Goal: Book appointment/travel/reservation

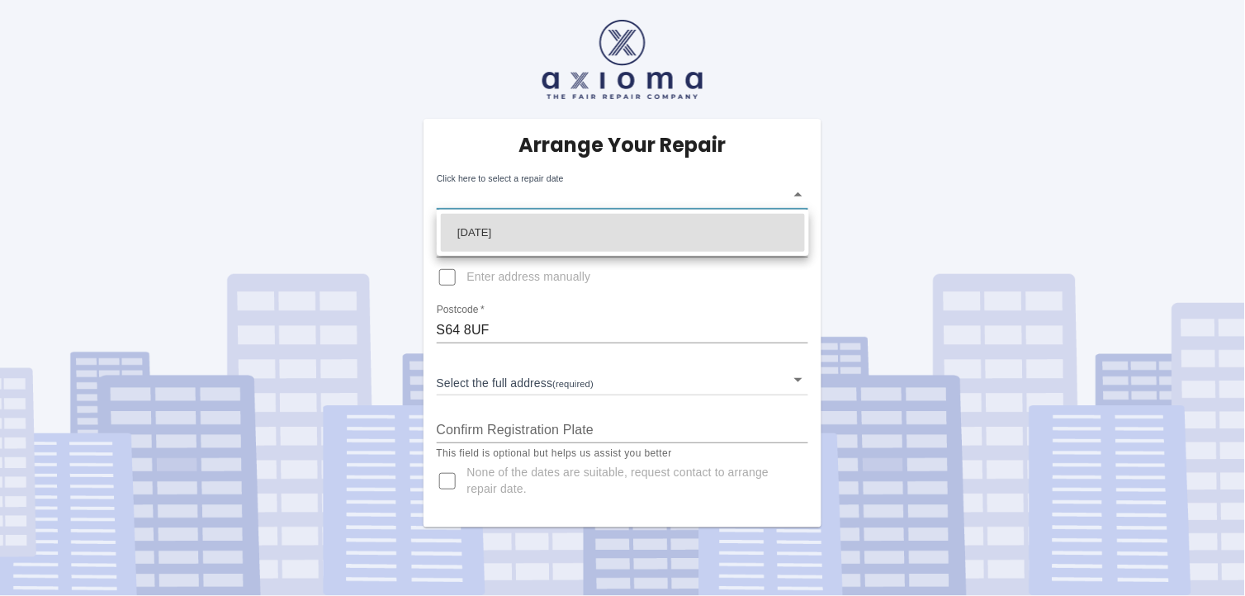
click at [588, 196] on body "Arrange Your Repair Click here to select a repair date ​ Phone Number   * 07749…" at bounding box center [622, 298] width 1245 height 596
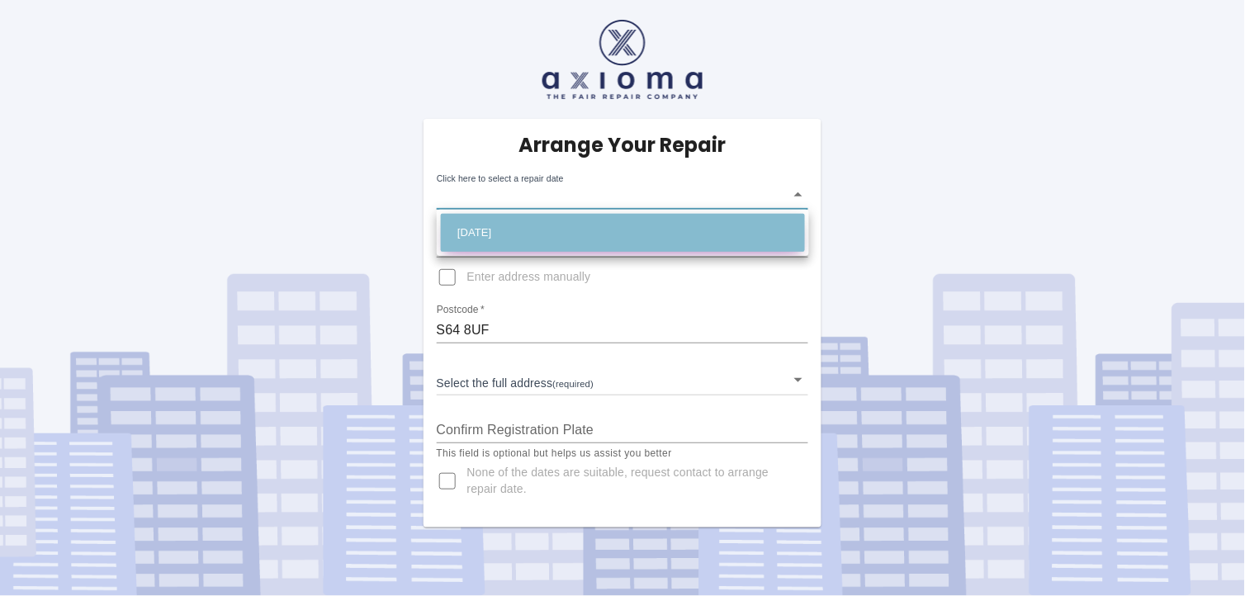
click at [587, 227] on li "[DATE]" at bounding box center [623, 233] width 364 height 38
type input "[DATE]T00:00:00.000Z"
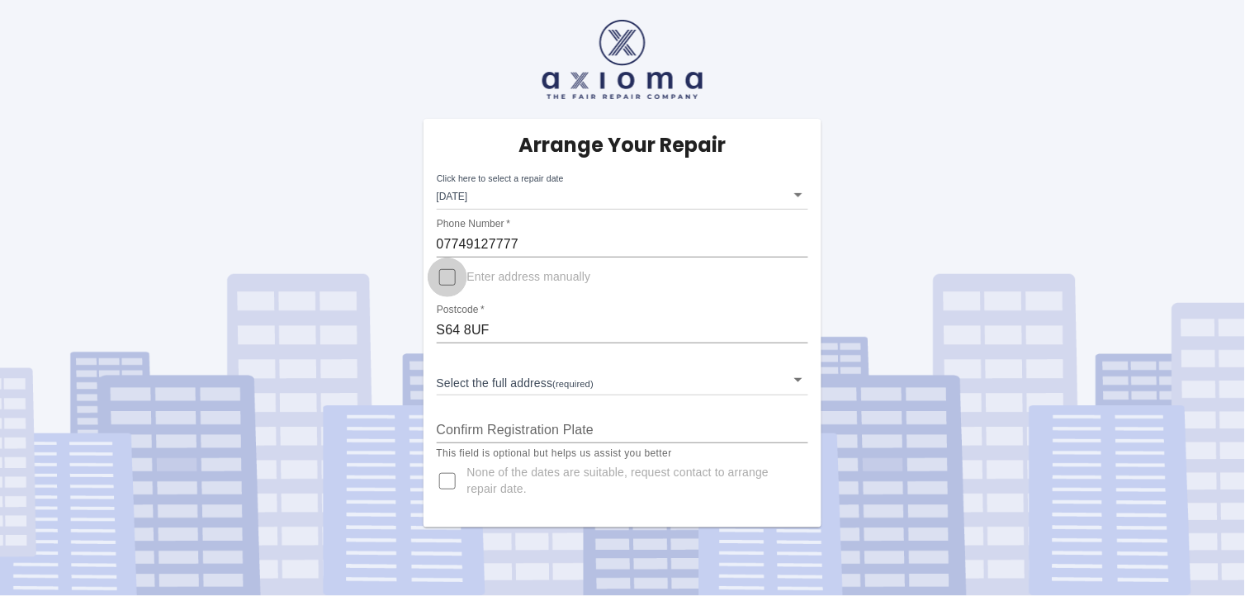
click at [451, 281] on input "Enter address manually" at bounding box center [448, 278] width 40 height 40
checkbox input "true"
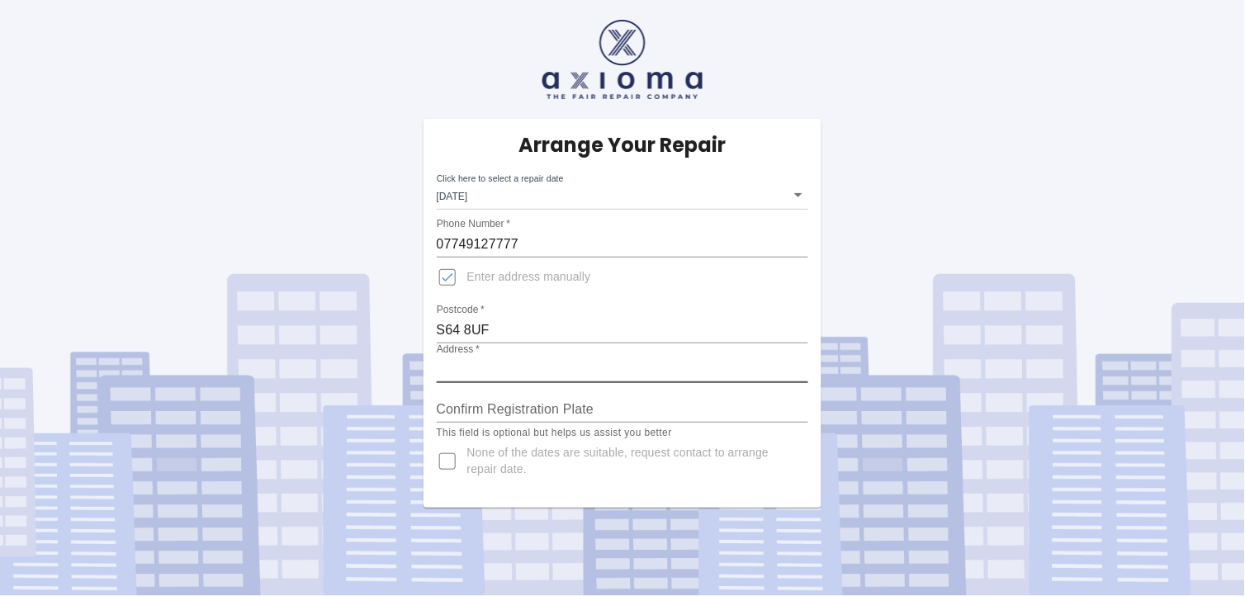
click at [507, 359] on input "Address   *" at bounding box center [623, 370] width 372 height 26
type input "[STREET_ADDRESS]"
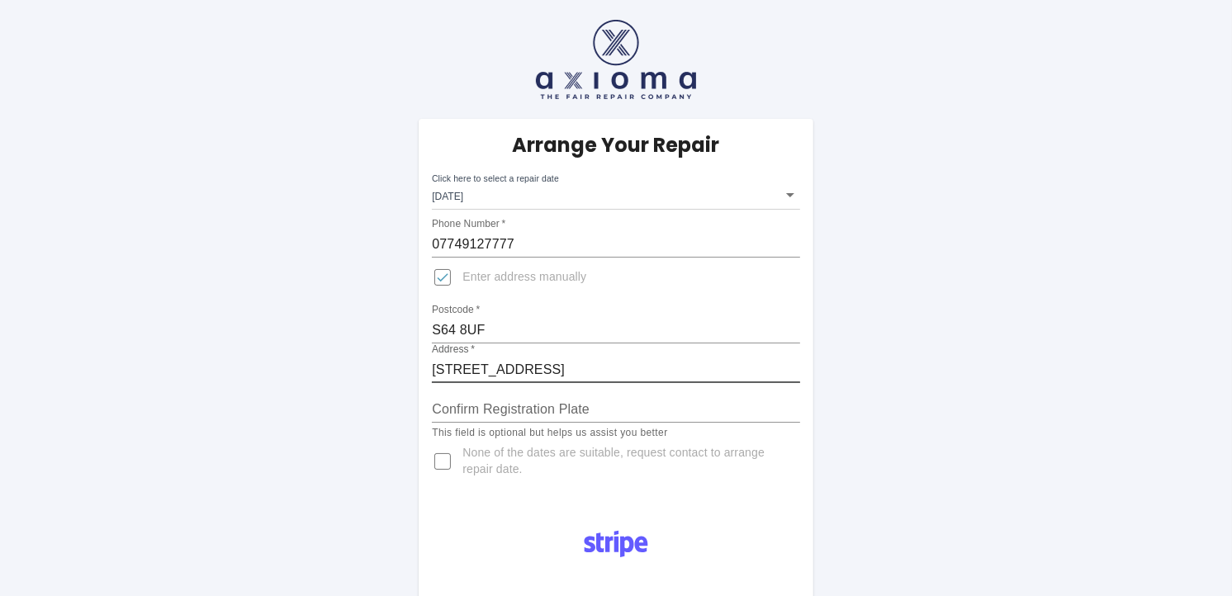
click at [564, 410] on input "Confirm Registration Plate" at bounding box center [616, 409] width 368 height 26
type input "YR65LWZ"
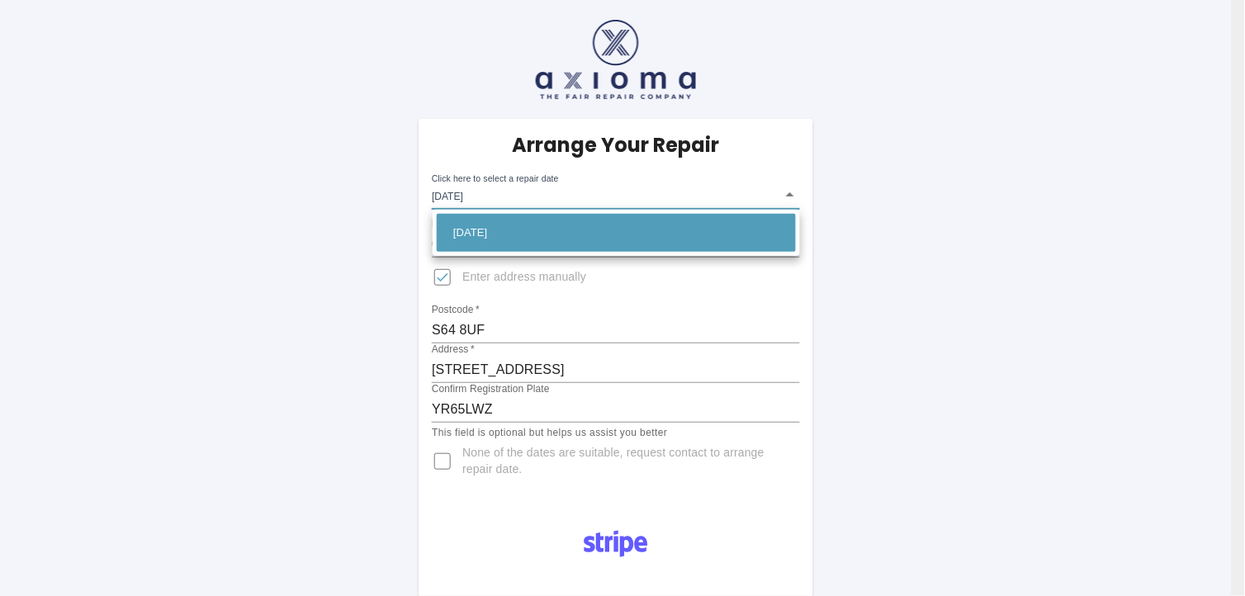
drag, startPoint x: 794, startPoint y: 192, endPoint x: 794, endPoint y: 209, distance: 16.5
click at [794, 192] on div at bounding box center [622, 298] width 1245 height 596
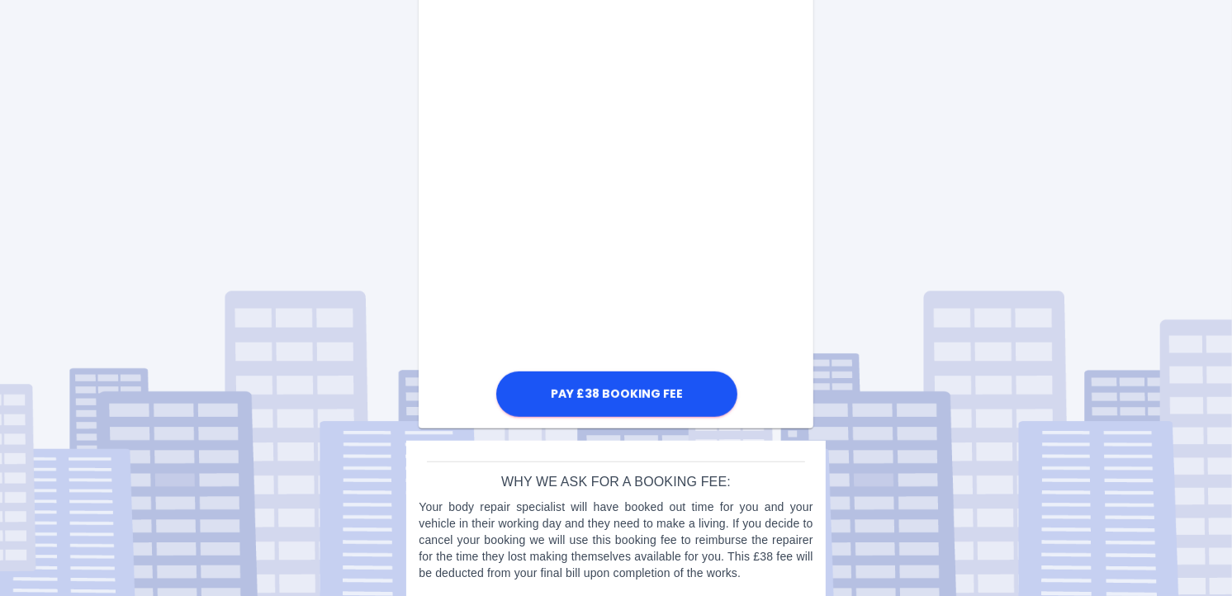
scroll to position [925, 0]
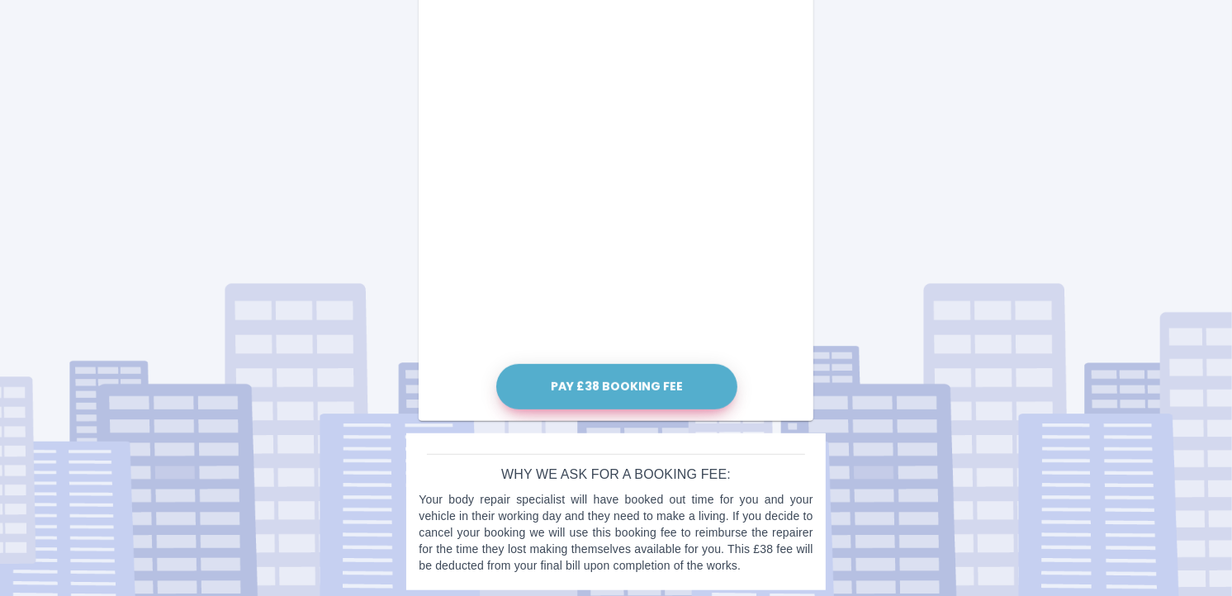
click at [592, 372] on button "Pay £38 Booking Fee" at bounding box center [616, 386] width 241 height 45
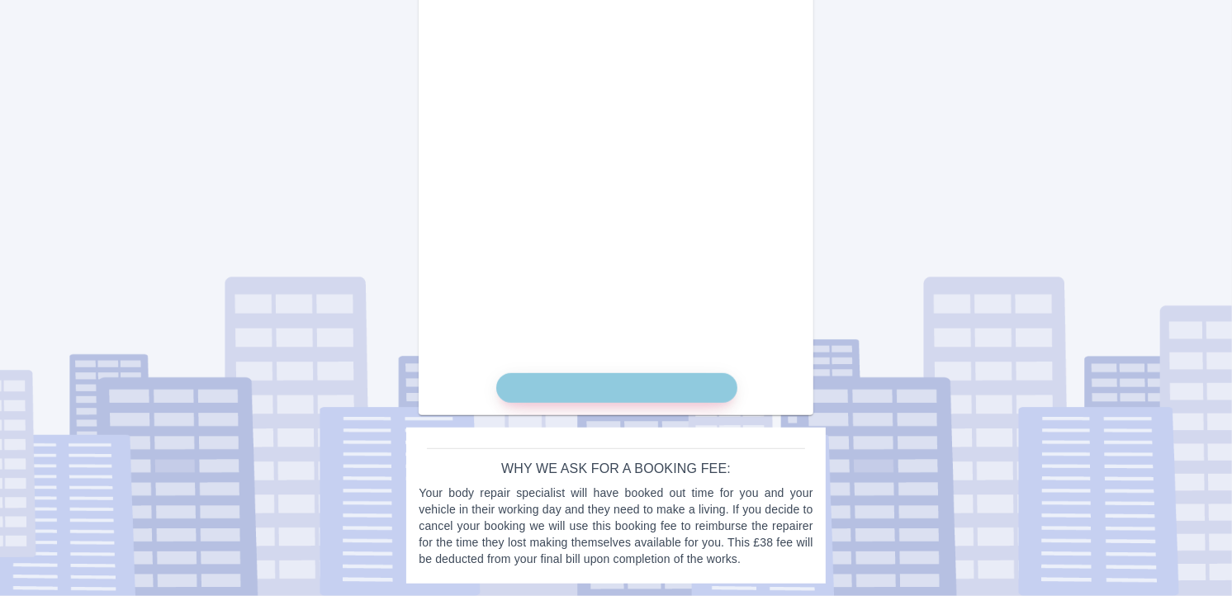
scroll to position [915, 0]
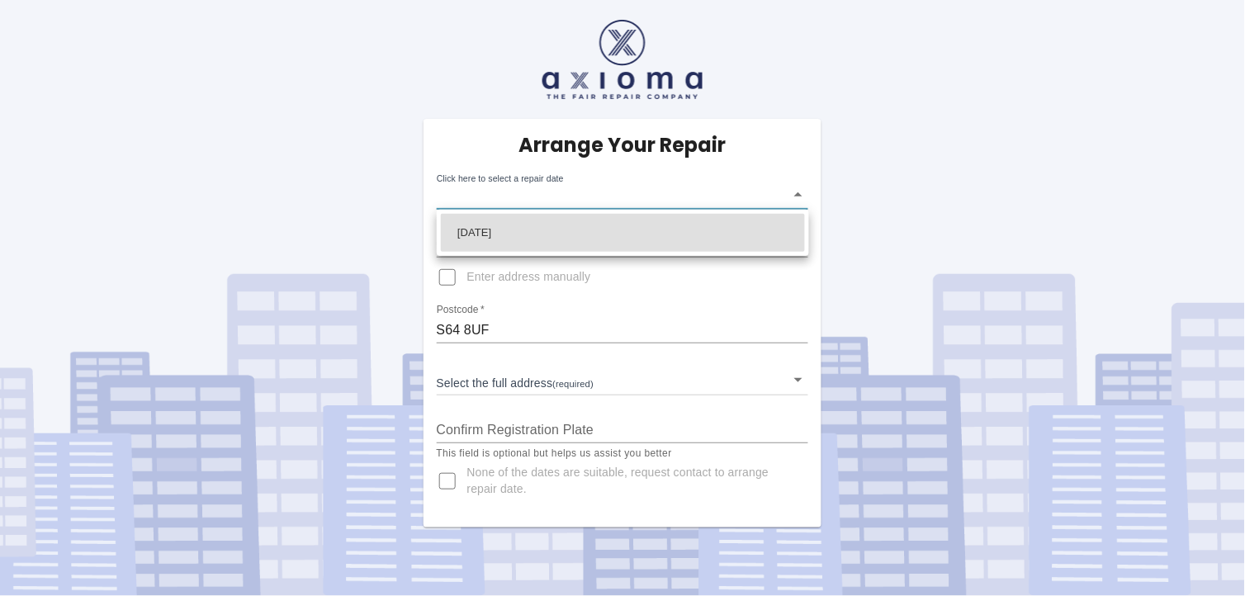
click at [795, 194] on body "Arrange Your Repair Click here to select a repair date ​ Phone Number   * 07749…" at bounding box center [622, 298] width 1245 height 596
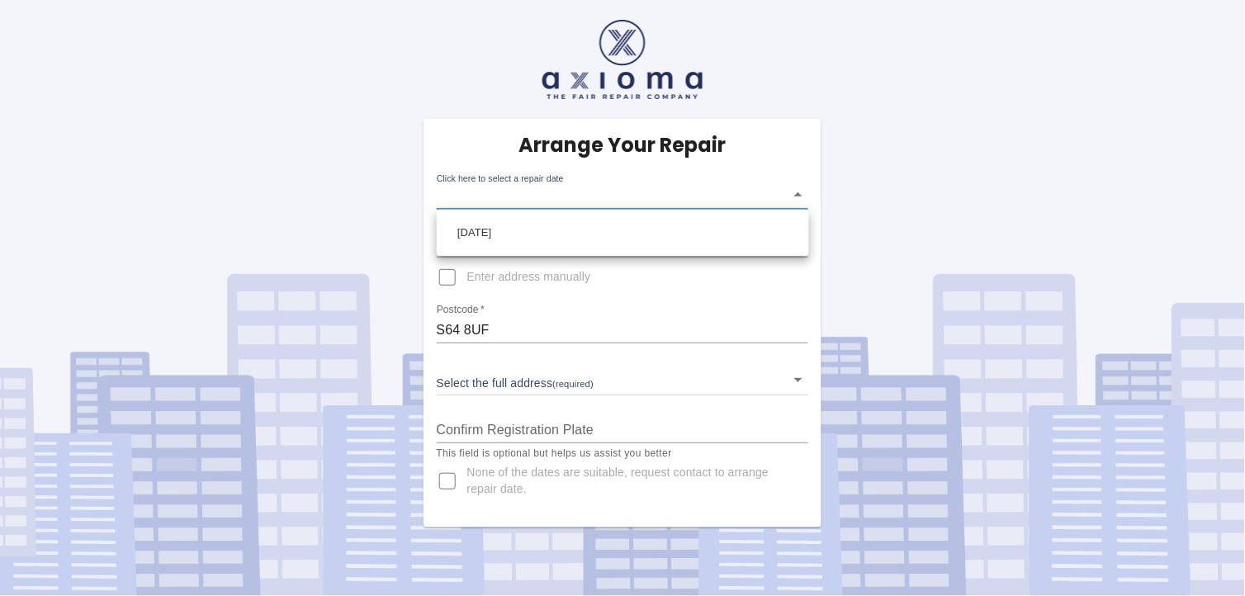
click at [446, 480] on div at bounding box center [622, 298] width 1245 height 596
click at [446, 282] on input "Enter address manually" at bounding box center [448, 278] width 40 height 40
checkbox input "true"
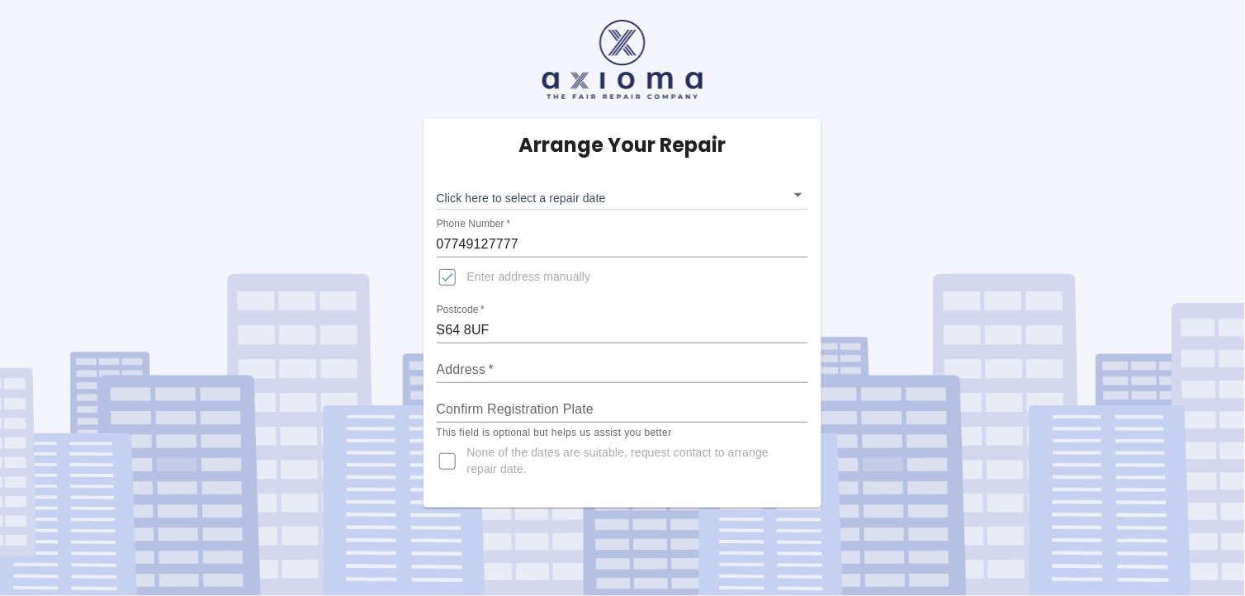
click at [500, 358] on input "Address   *" at bounding box center [623, 370] width 372 height 26
type input "[STREET_ADDRESS]"
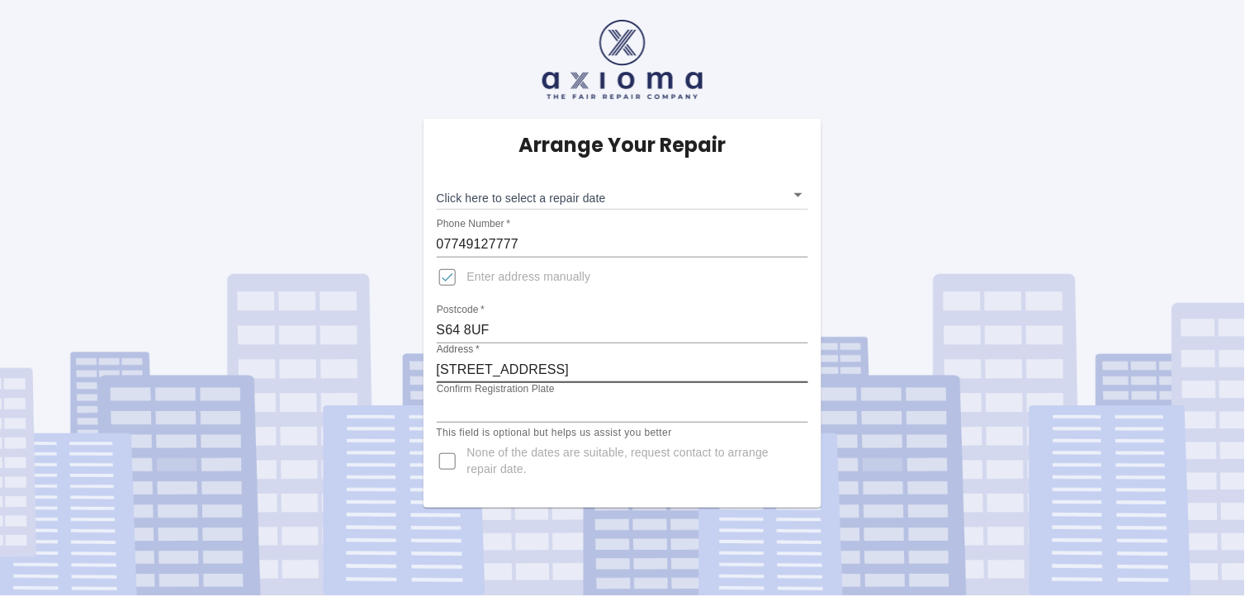
type input "YR 65 LWZ"
click at [450, 461] on input "None of the dates are suitable, request contact to arrange repair date." at bounding box center [448, 462] width 40 height 40
checkbox input "true"
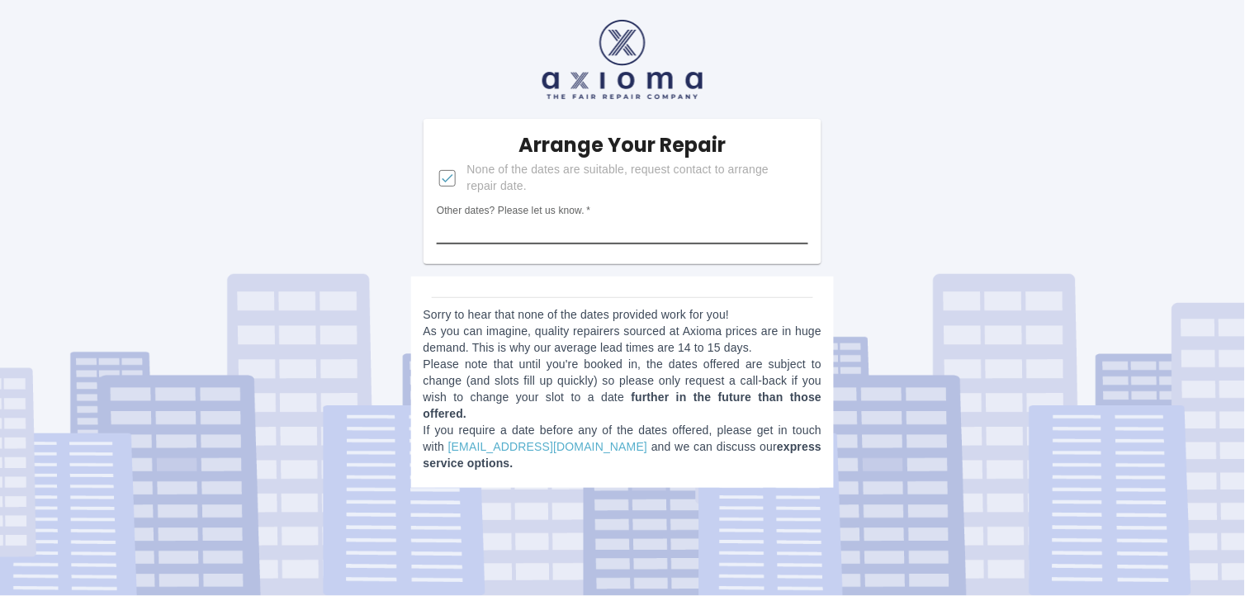
click at [537, 238] on input "Other dates? Please let us know.   *" at bounding box center [623, 231] width 372 height 26
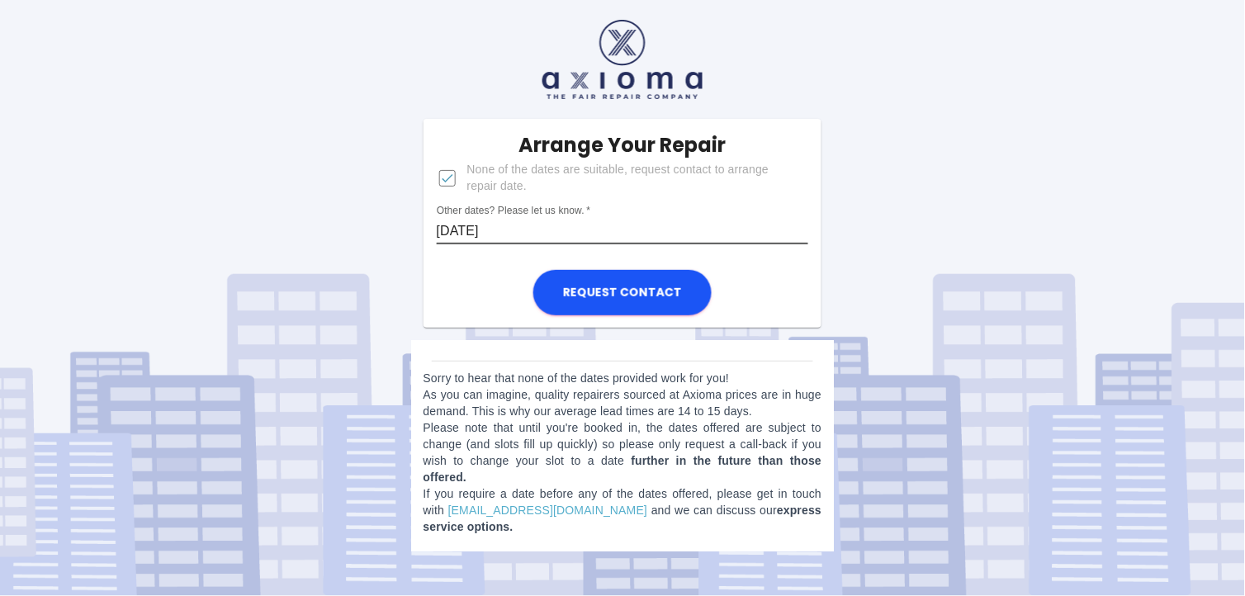
type input "Fri Aug 15"
